Goal: Transaction & Acquisition: Purchase product/service

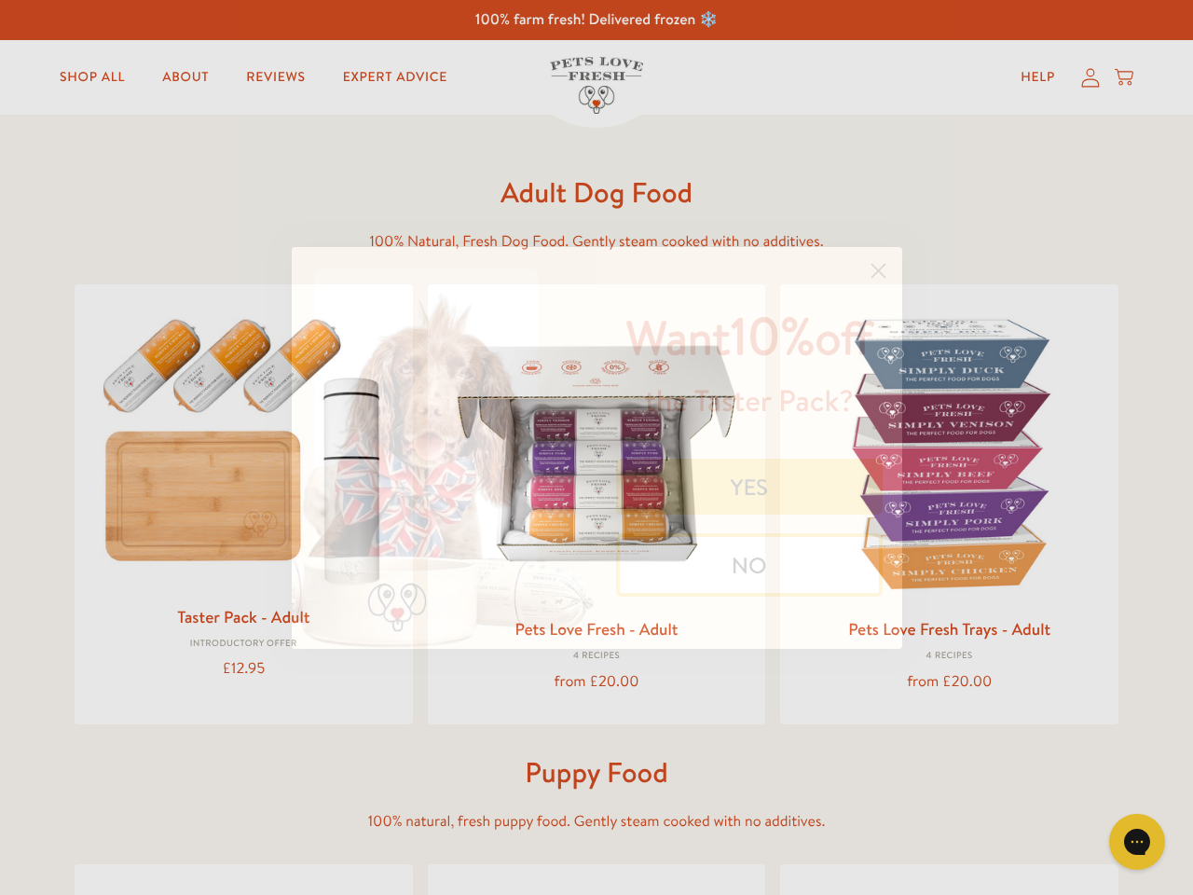
click at [597, 448] on div "Want 10% off the Taster Pack? YES NO" at bounding box center [743, 448] width 292 height 365
click at [878, 270] on icon "Close dialog" at bounding box center [878, 270] width 13 height 13
click at [750, 487] on button "YES" at bounding box center [749, 487] width 267 height 56
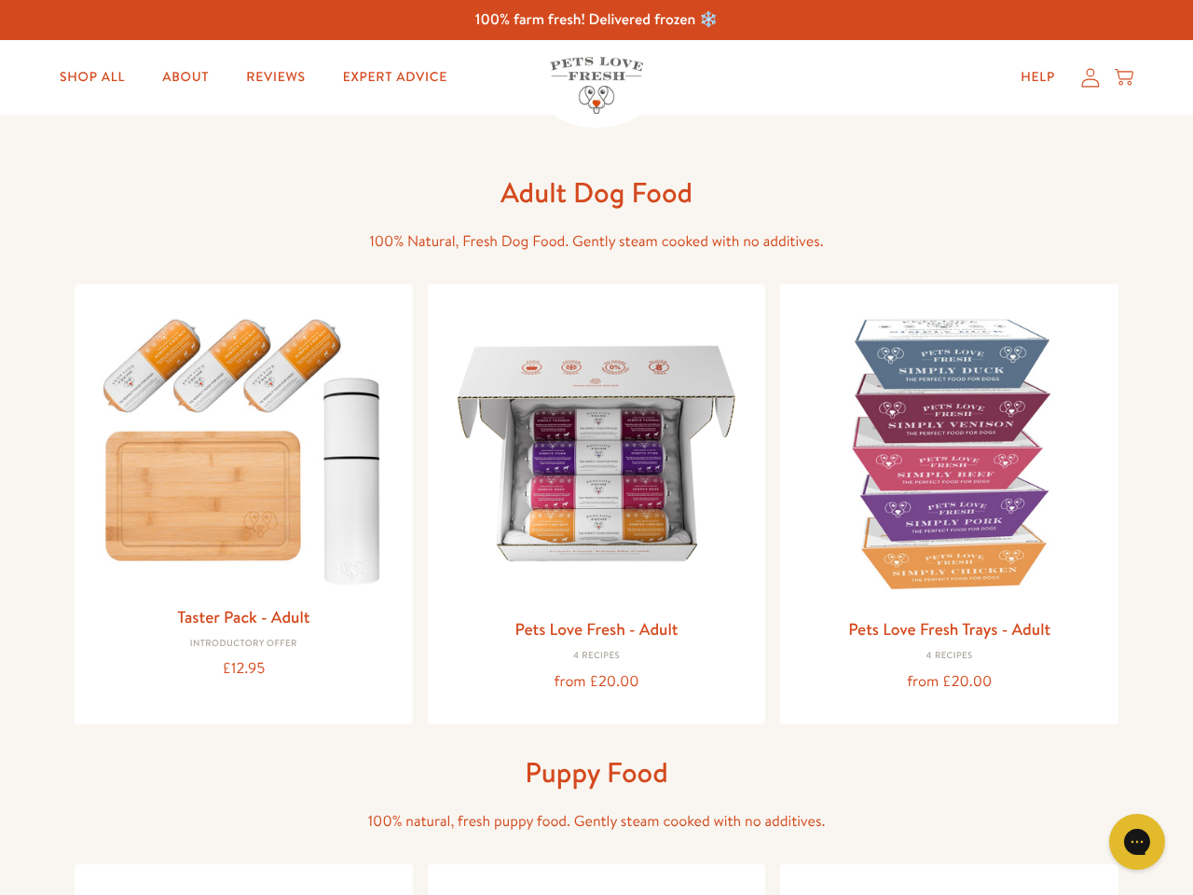
click at [750, 565] on button "Get 10% Off Now" at bounding box center [749, 590] width 267 height 50
click at [1153, 842] on div "Gorgias live chat" at bounding box center [1137, 841] width 37 height 37
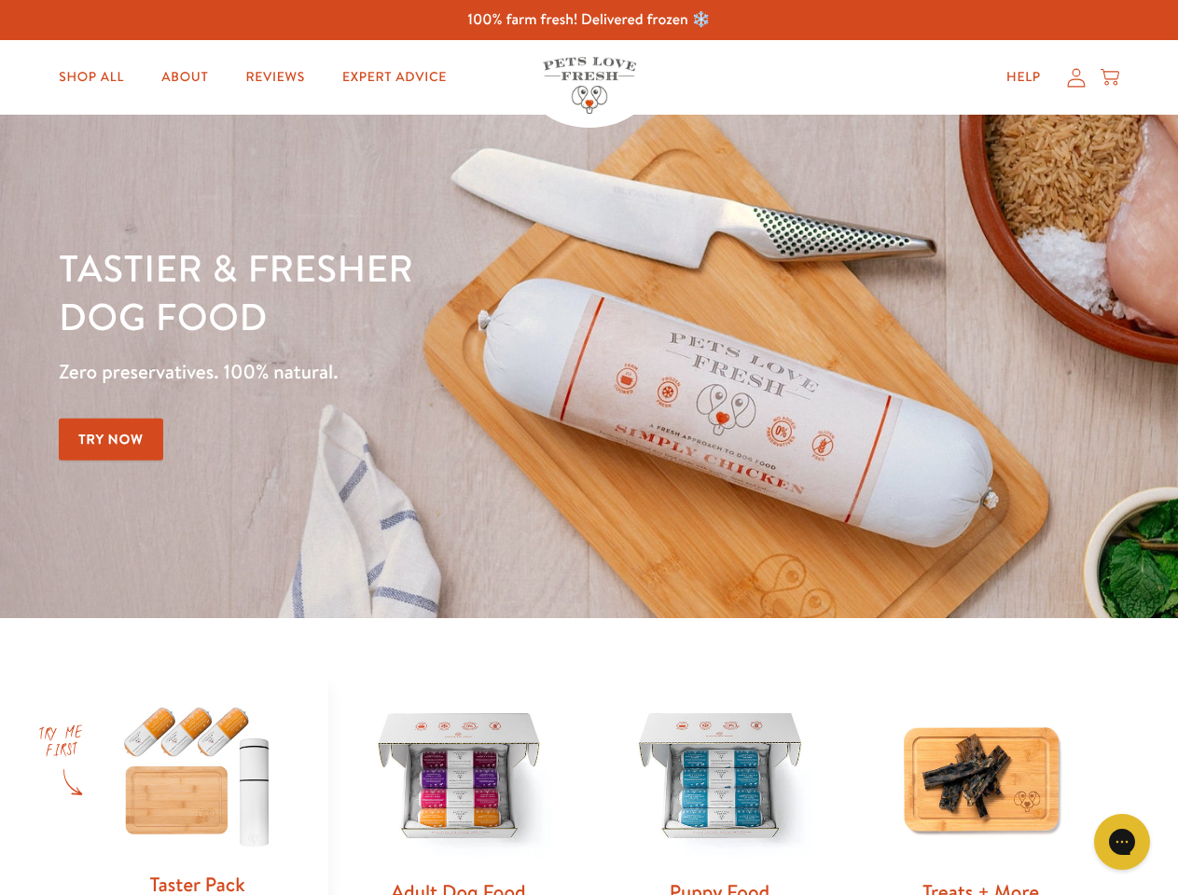
click at [588, 448] on div "Tastier & fresher dog food Zero preservatives. 100% natural. Try Now" at bounding box center [412, 366] width 707 height 246
click at [1122, 842] on icon "Gorgias live chat" at bounding box center [1121, 842] width 18 height 18
